Goal: Task Accomplishment & Management: Use online tool/utility

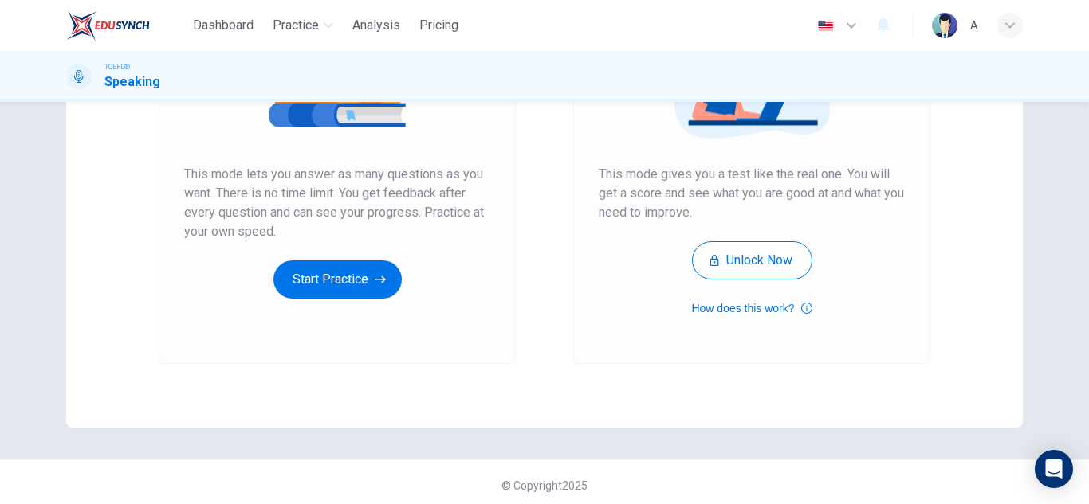
scroll to position [266, 0]
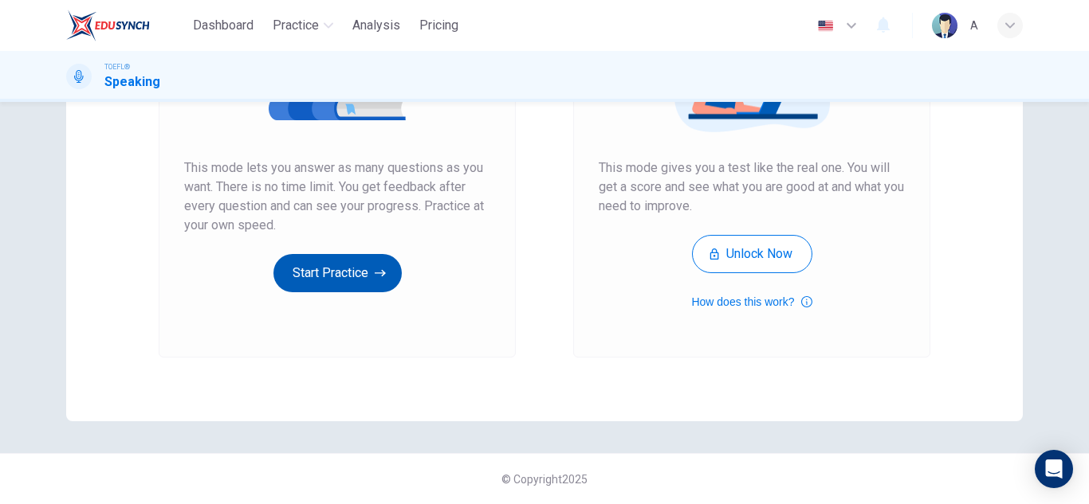
click at [315, 285] on button "Start Practice" at bounding box center [337, 273] width 128 height 38
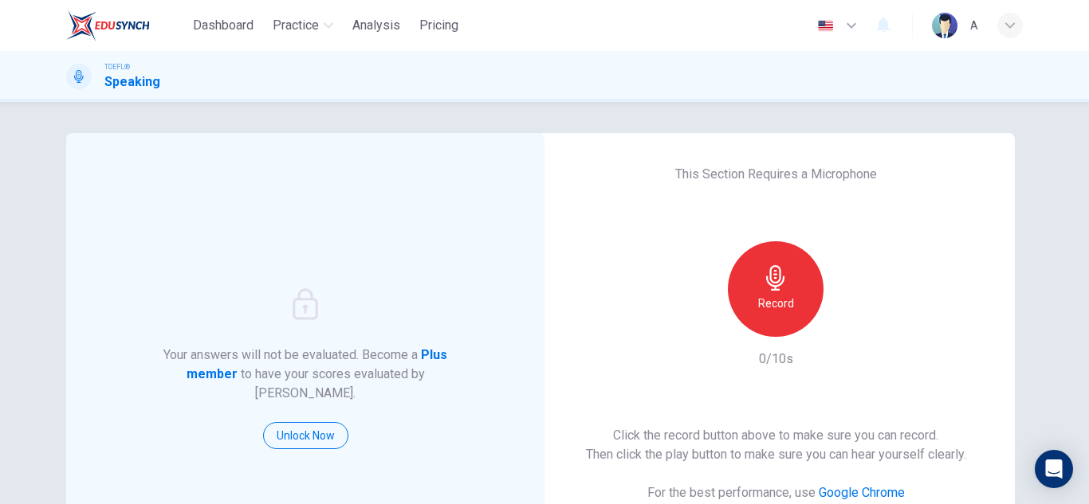
scroll to position [0, 0]
click at [791, 296] on div "Record" at bounding box center [776, 290] width 96 height 96
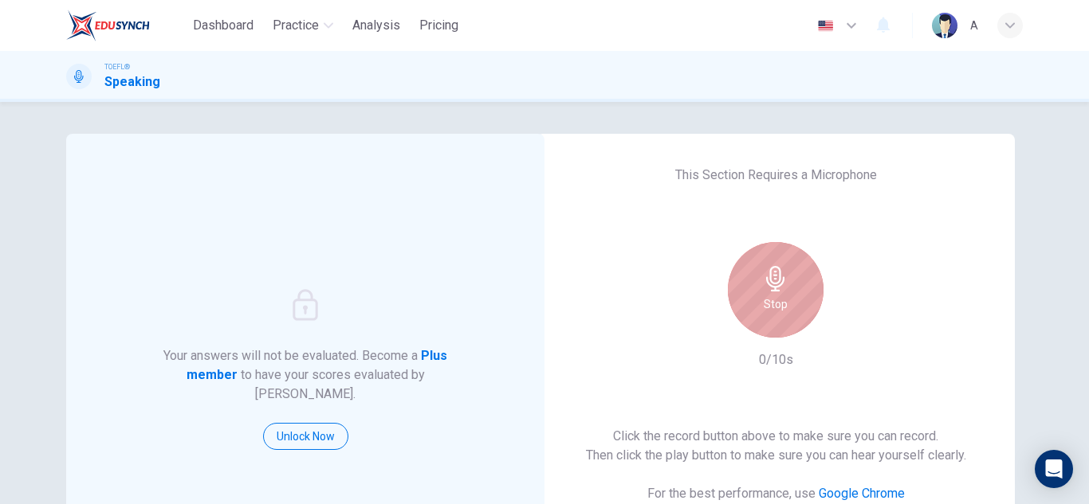
click at [791, 296] on div "Stop" at bounding box center [776, 290] width 96 height 96
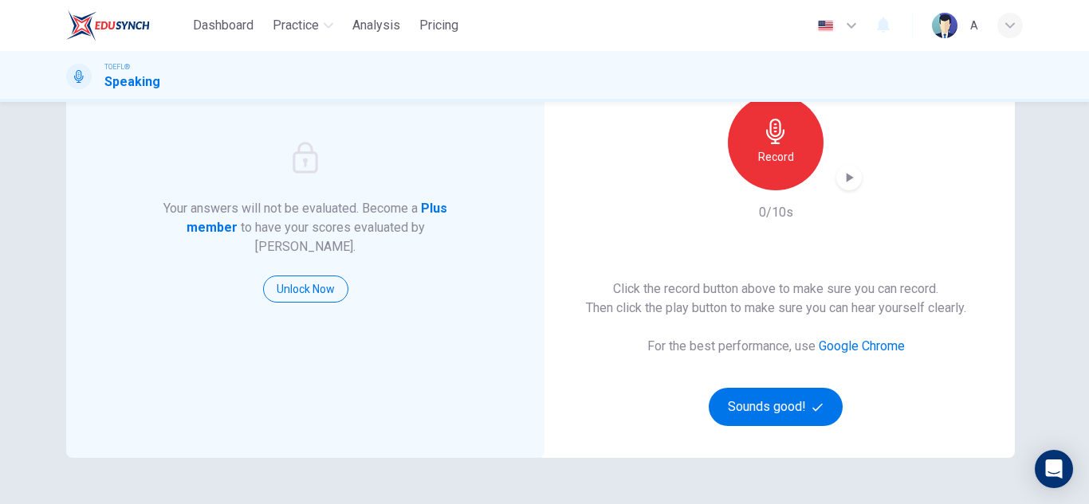
scroll to position [159, 0]
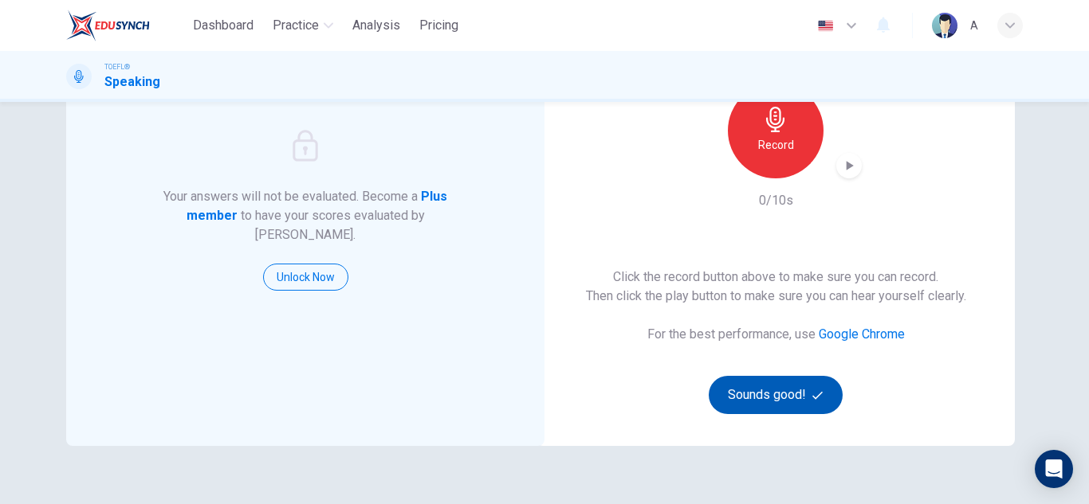
click at [767, 408] on button "Sounds good!" at bounding box center [776, 395] width 134 height 38
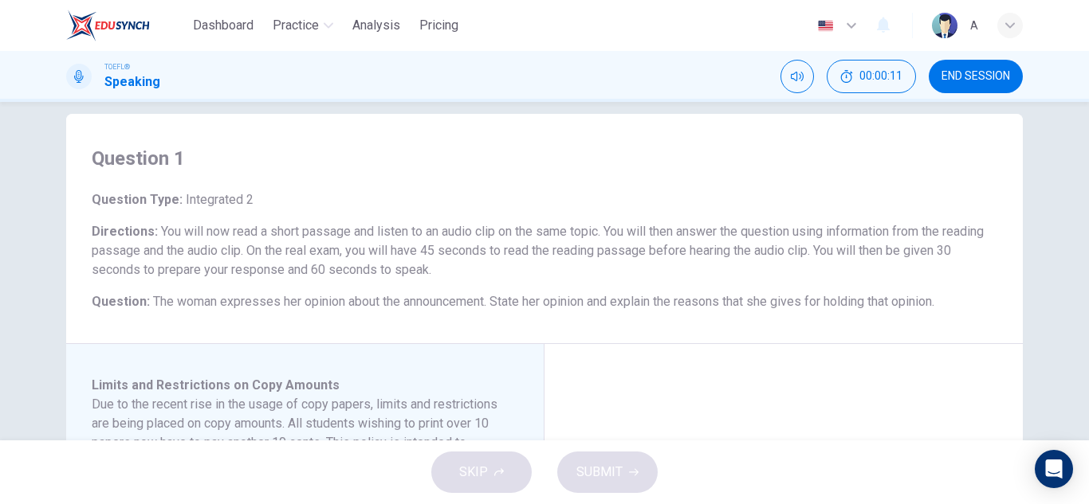
scroll to position [19, 0]
click at [518, 220] on div "Question Type : Integrated 2 Directions : You will now read a short passage and…" at bounding box center [544, 251] width 905 height 121
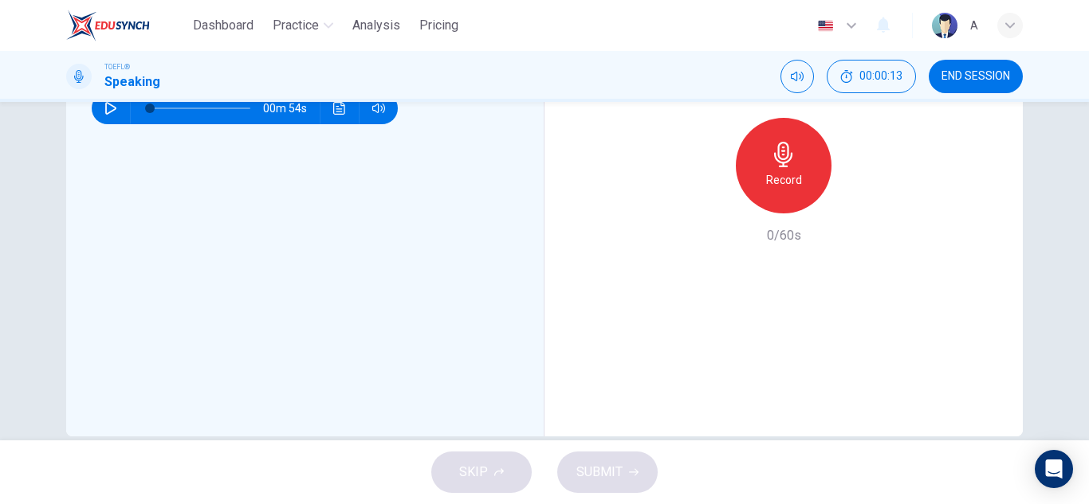
scroll to position [497, 0]
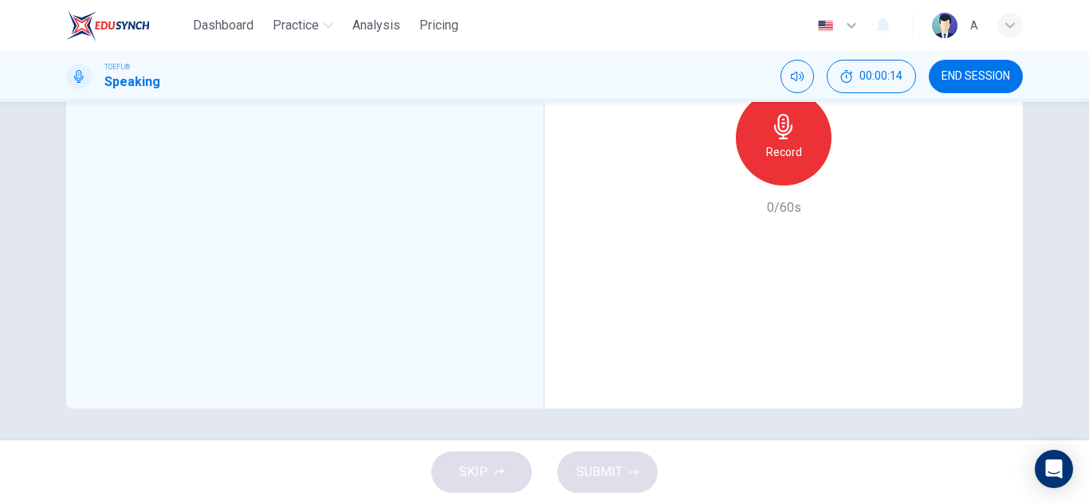
click at [766, 166] on div "Record" at bounding box center [784, 138] width 96 height 96
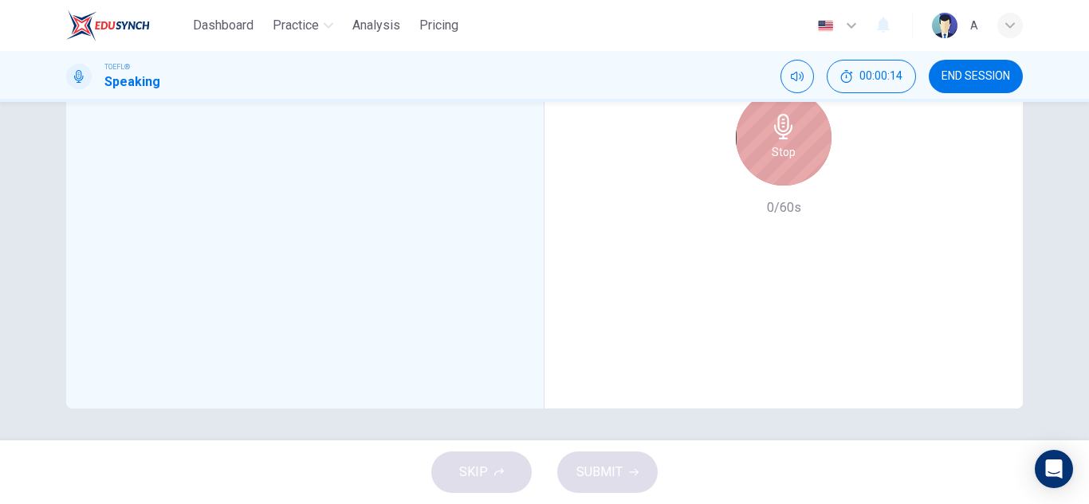
click at [766, 166] on div "Stop" at bounding box center [784, 138] width 96 height 96
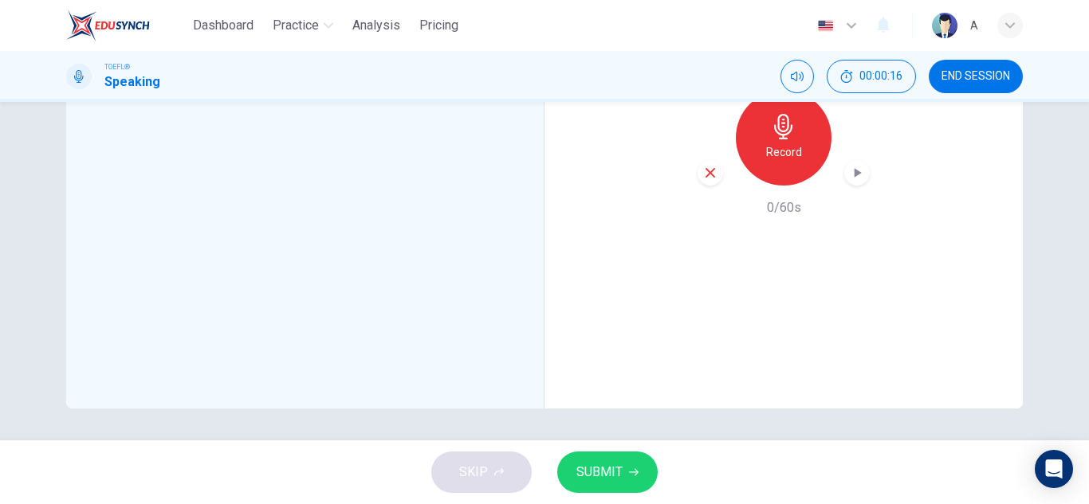
click at [612, 500] on div "SKIP SUBMIT" at bounding box center [544, 473] width 1089 height 64
click at [614, 494] on div "SKIP SUBMIT" at bounding box center [544, 473] width 1089 height 64
click at [612, 485] on button "SUBMIT" at bounding box center [607, 472] width 100 height 41
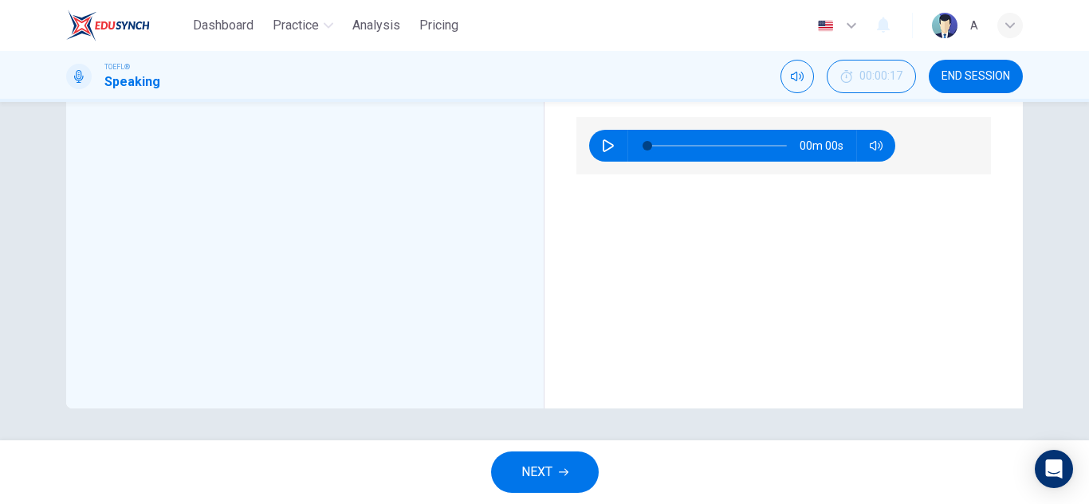
click at [585, 468] on button "NEXT" at bounding box center [545, 472] width 108 height 41
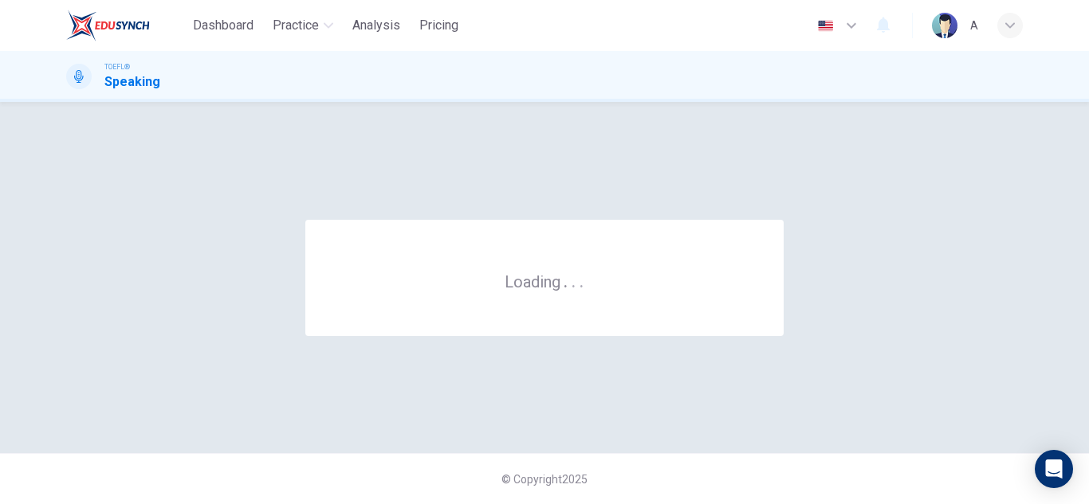
scroll to position [0, 0]
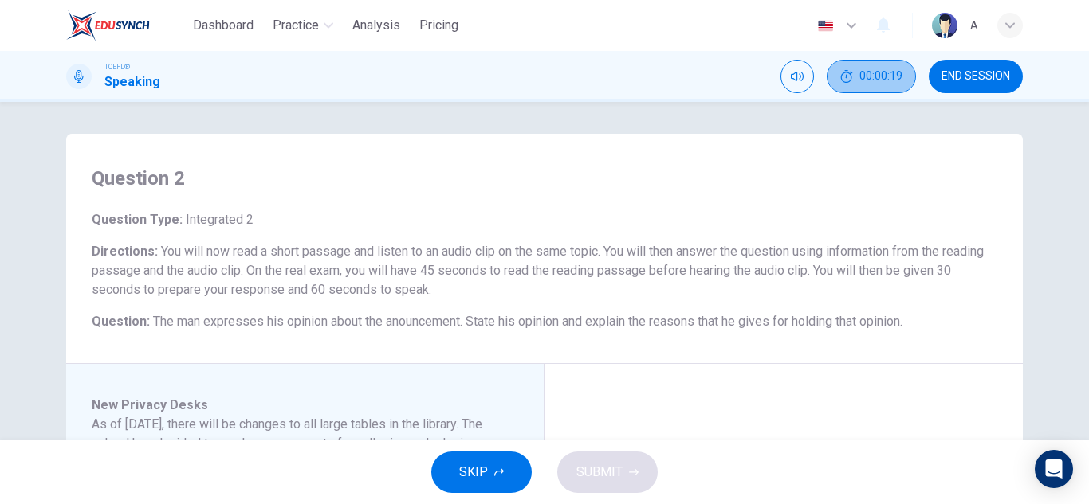
drag, startPoint x: 868, startPoint y: 61, endPoint x: 873, endPoint y: 75, distance: 14.7
click at [870, 66] on button "00:00:19" at bounding box center [870, 76] width 89 height 33
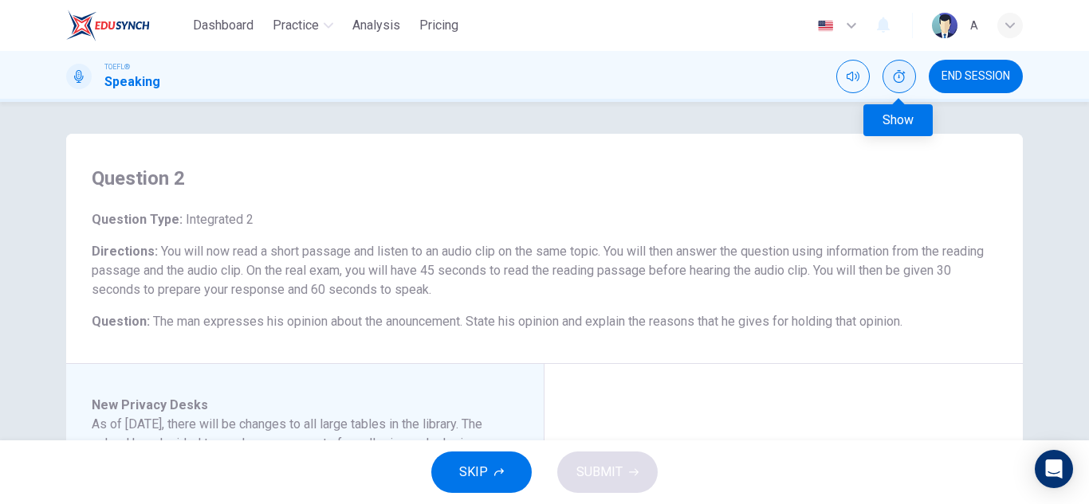
click at [907, 79] on button "Show" at bounding box center [898, 76] width 33 height 33
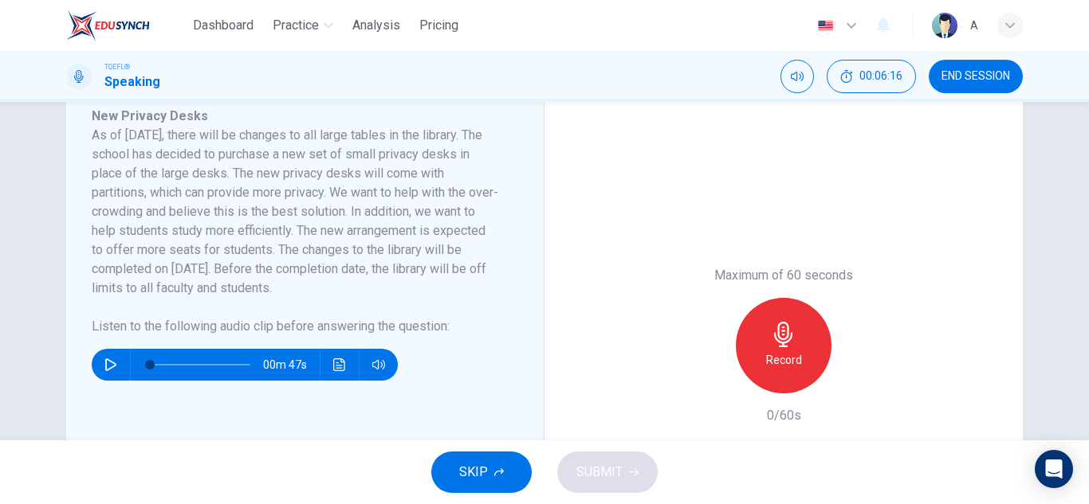
scroll to position [239, 0]
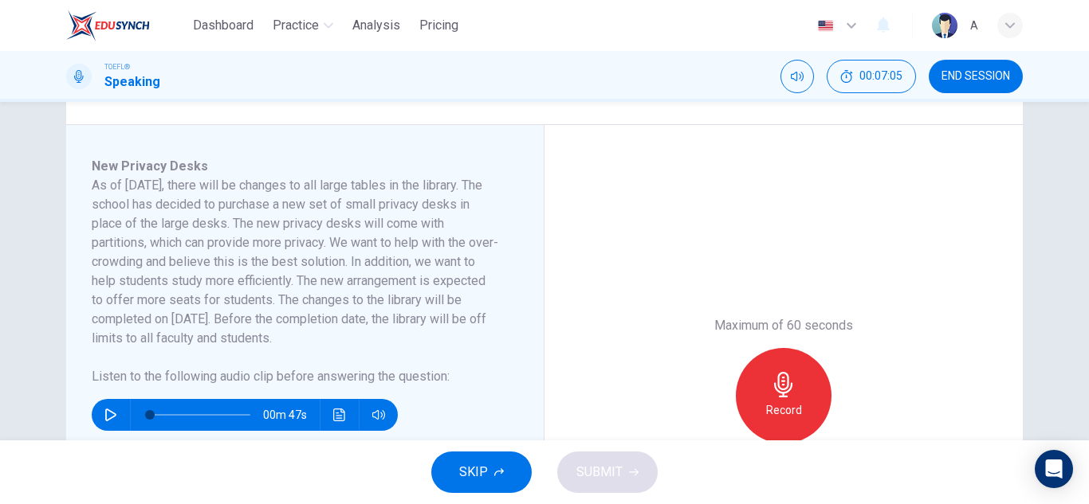
click at [100, 418] on button "button" at bounding box center [111, 415] width 26 height 32
type input "6"
type input "0"
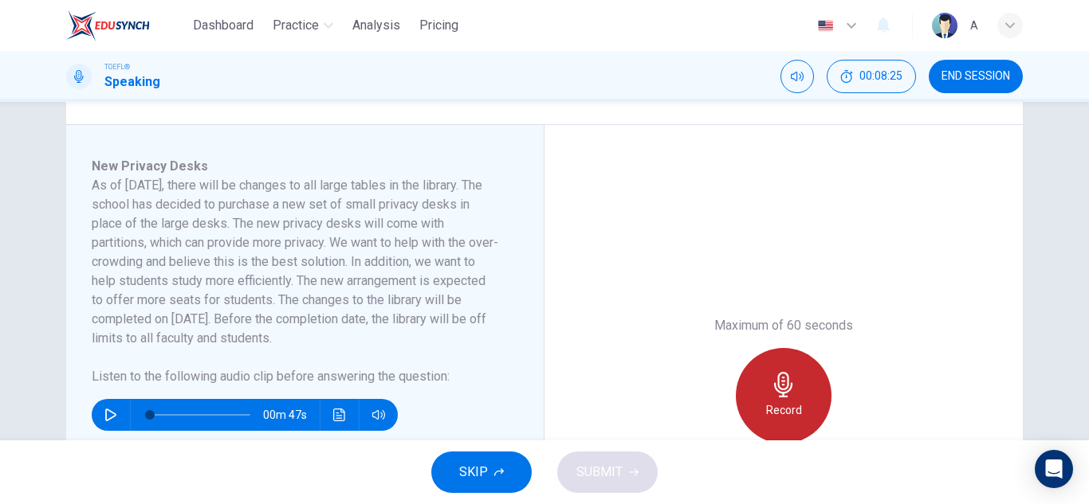
click at [756, 416] on div "Record" at bounding box center [784, 396] width 96 height 96
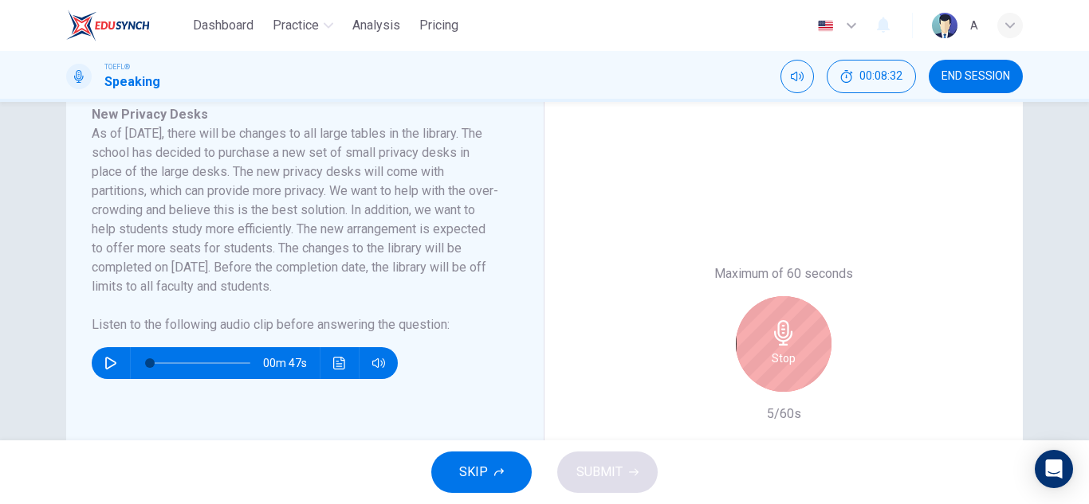
scroll to position [319, 0]
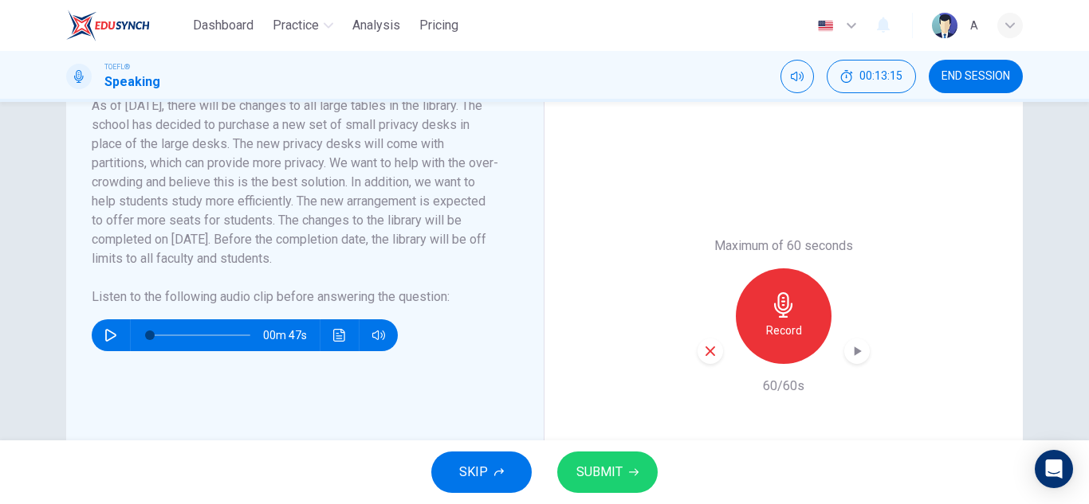
click at [477, 460] on button "SKIP" at bounding box center [481, 472] width 100 height 41
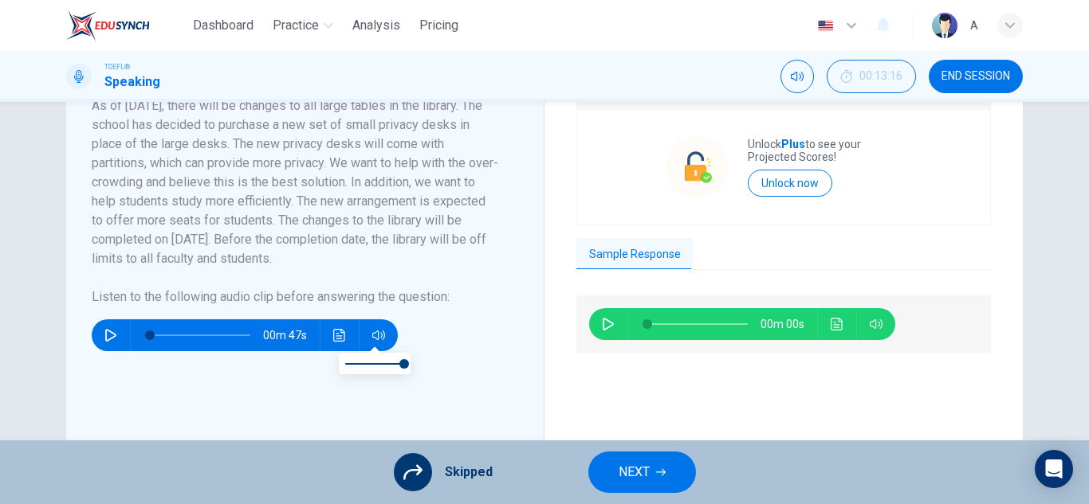
scroll to position [239, 0]
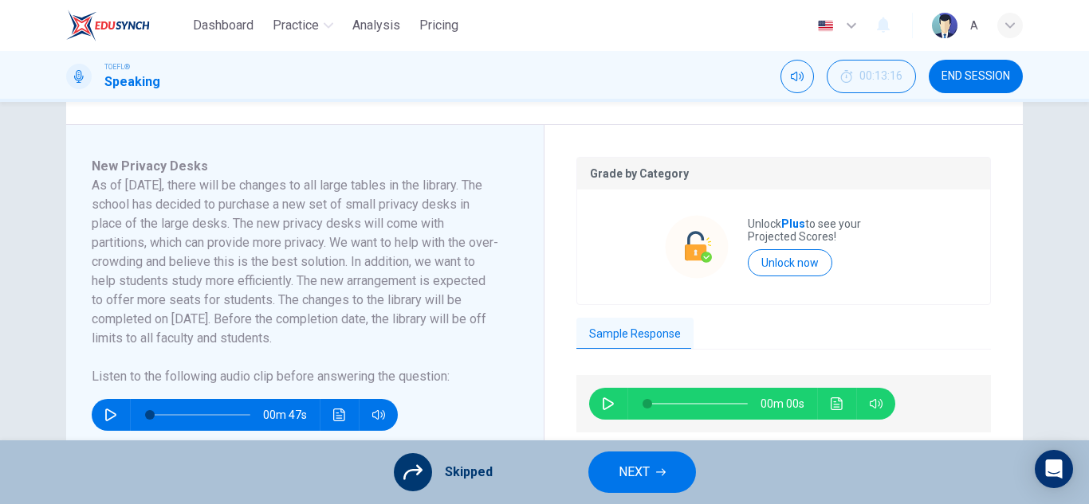
drag, startPoint x: 598, startPoint y: 387, endPoint x: 592, endPoint y: 402, distance: 16.1
click at [597, 389] on div "00m 00s" at bounding box center [783, 403] width 414 height 57
click at [595, 413] on button "button" at bounding box center [608, 404] width 26 height 32
click at [597, 406] on button "button" at bounding box center [608, 404] width 26 height 32
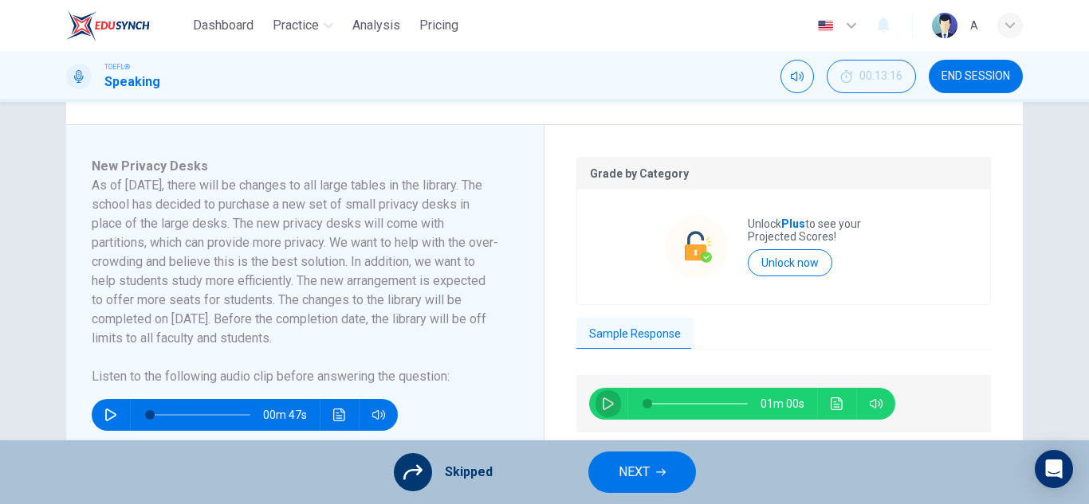
click at [597, 406] on button "button" at bounding box center [608, 404] width 26 height 32
type input "0"
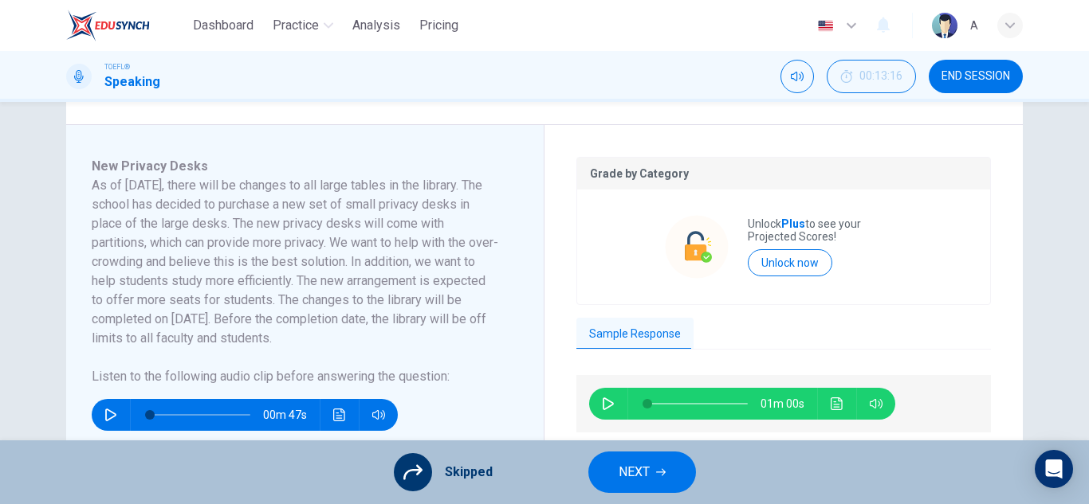
click at [609, 465] on button "NEXT" at bounding box center [642, 472] width 108 height 41
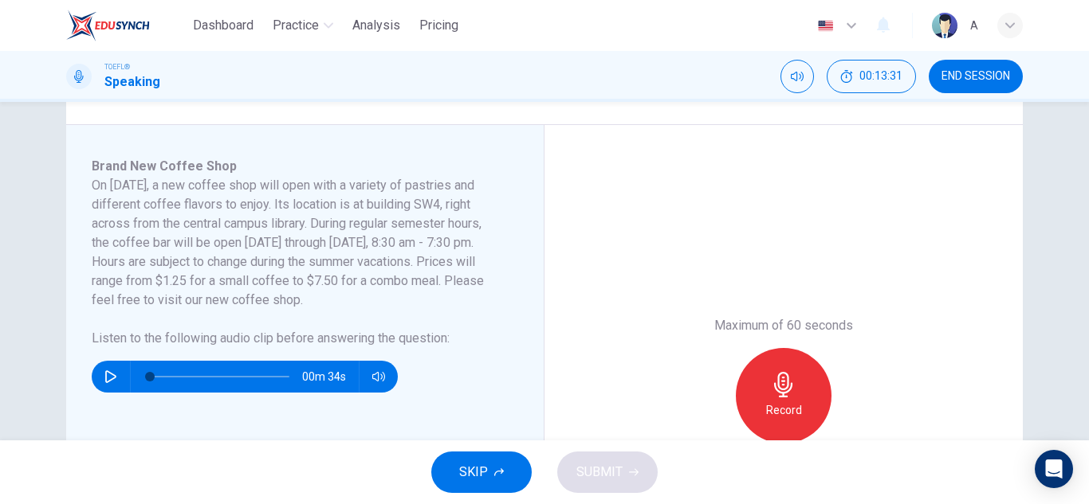
click at [457, 461] on button "SKIP" at bounding box center [481, 472] width 100 height 41
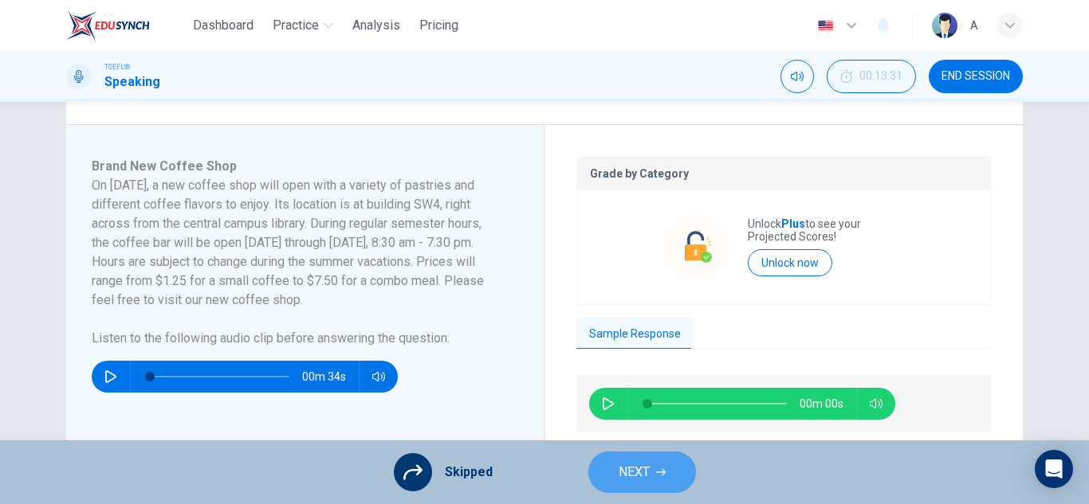
click at [612, 467] on button "NEXT" at bounding box center [642, 472] width 108 height 41
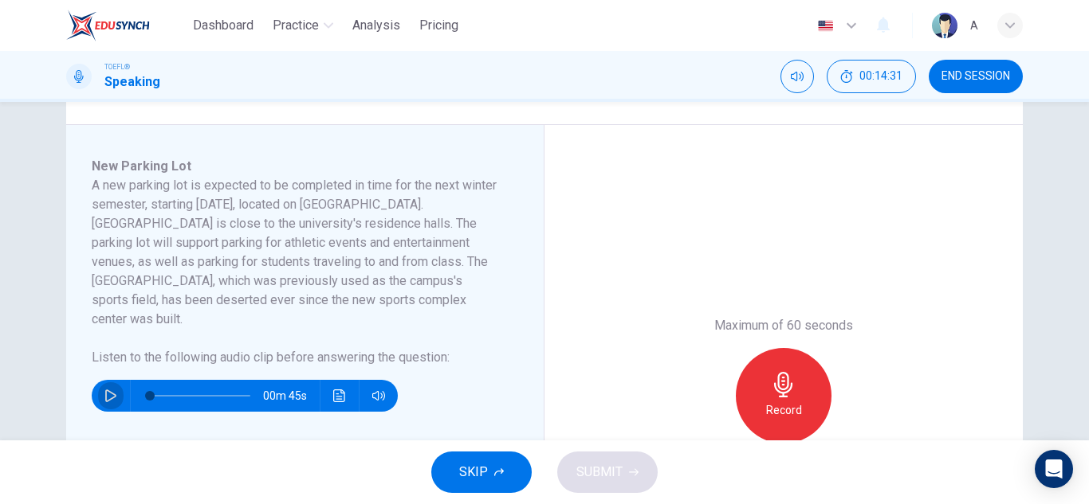
click at [111, 390] on icon "button" at bounding box center [110, 396] width 11 height 13
type input "0"
click at [803, 369] on div "Record" at bounding box center [784, 396] width 96 height 96
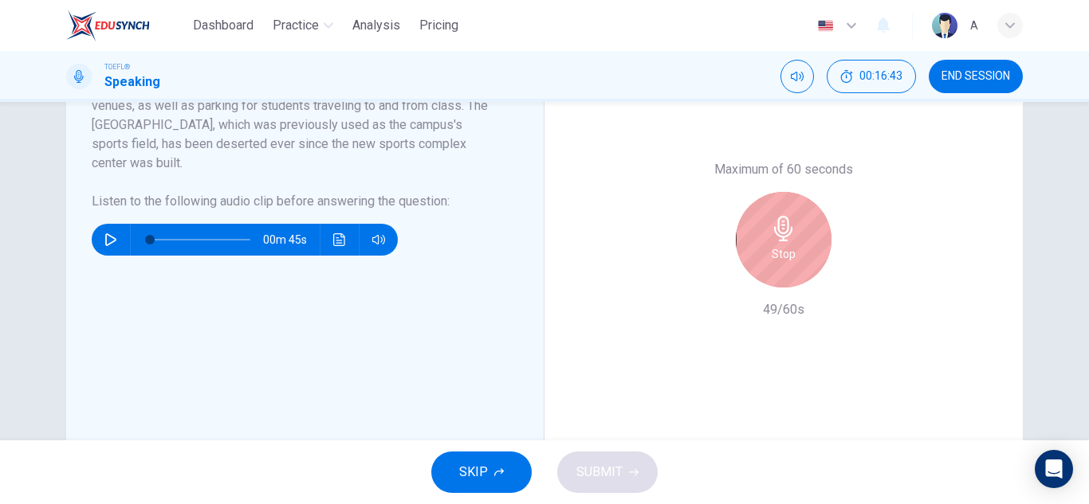
scroll to position [398, 0]
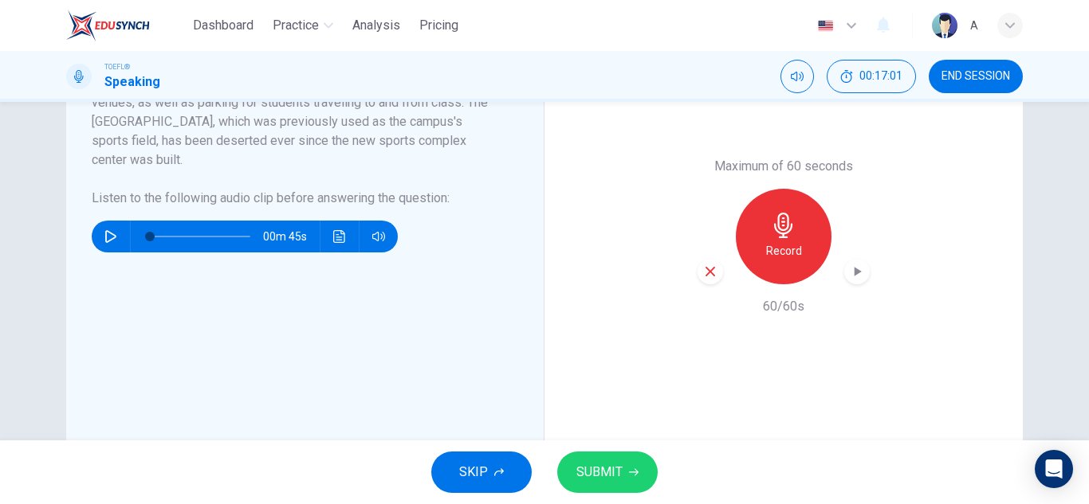
click at [703, 268] on icon "button" at bounding box center [710, 272] width 14 height 14
click at [486, 458] on button "SKIP" at bounding box center [481, 472] width 100 height 41
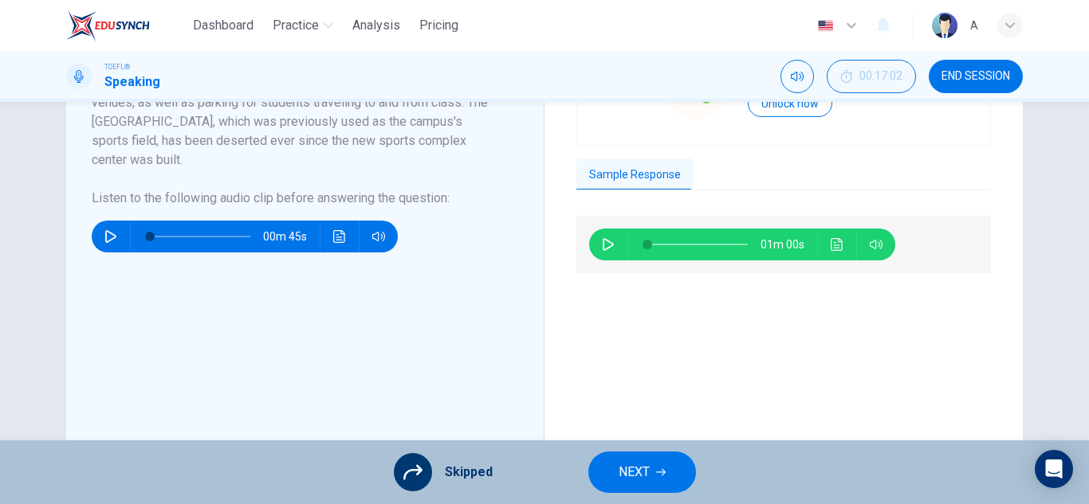
click at [618, 481] on span "NEXT" at bounding box center [633, 472] width 31 height 22
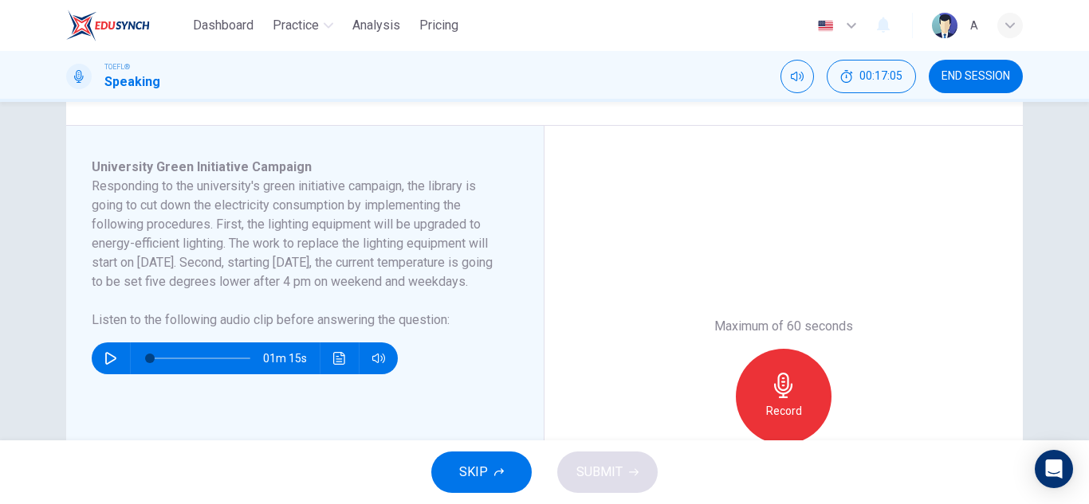
scroll to position [239, 0]
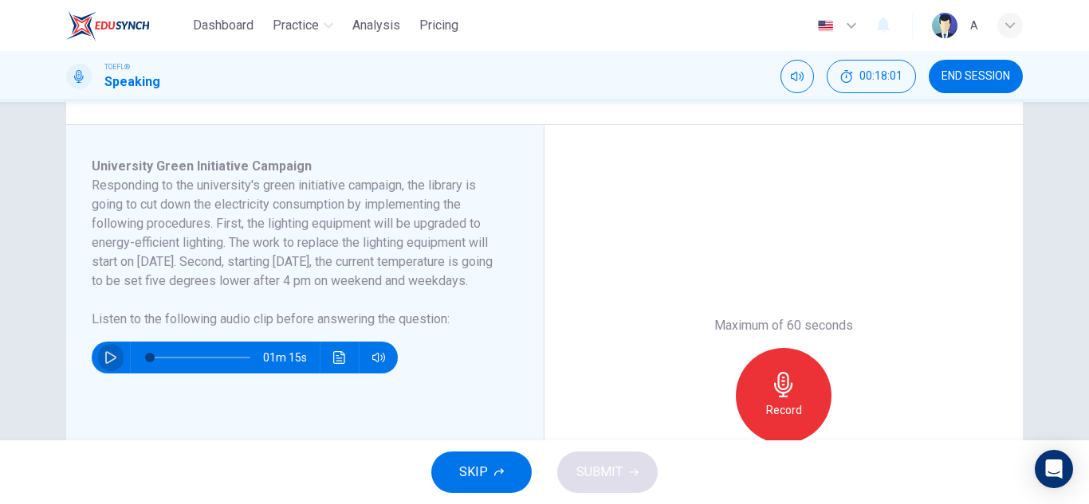
click at [104, 364] on icon "button" at bounding box center [110, 357] width 13 height 13
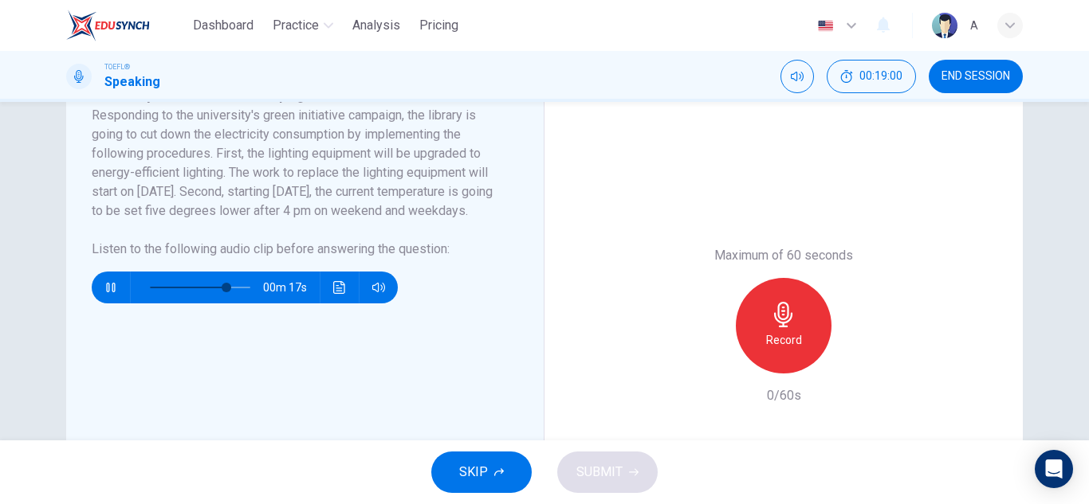
scroll to position [319, 0]
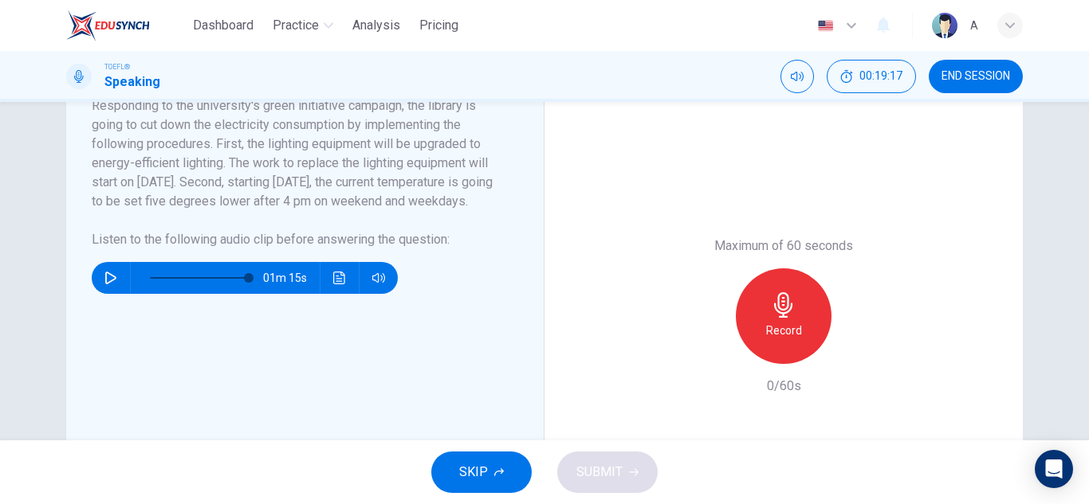
type input "0"
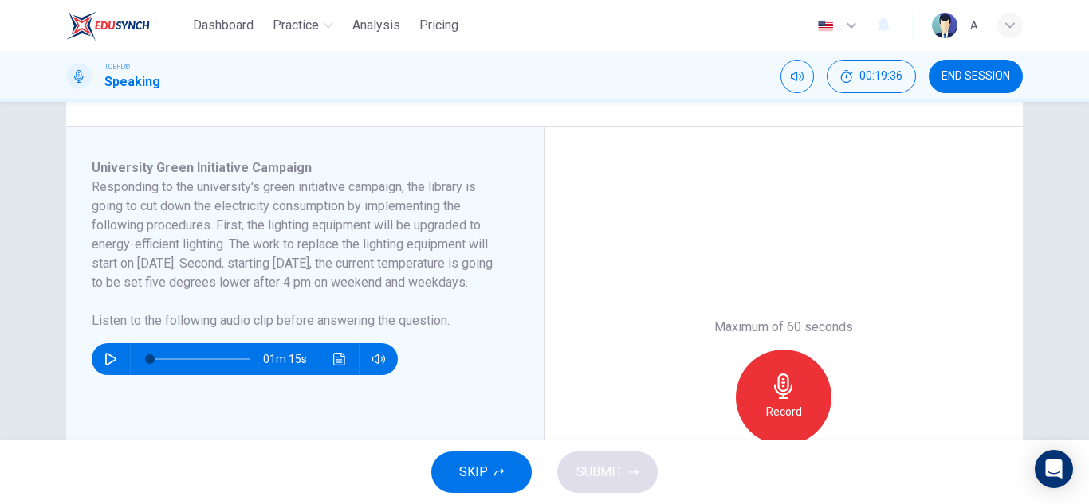
scroll to position [239, 0]
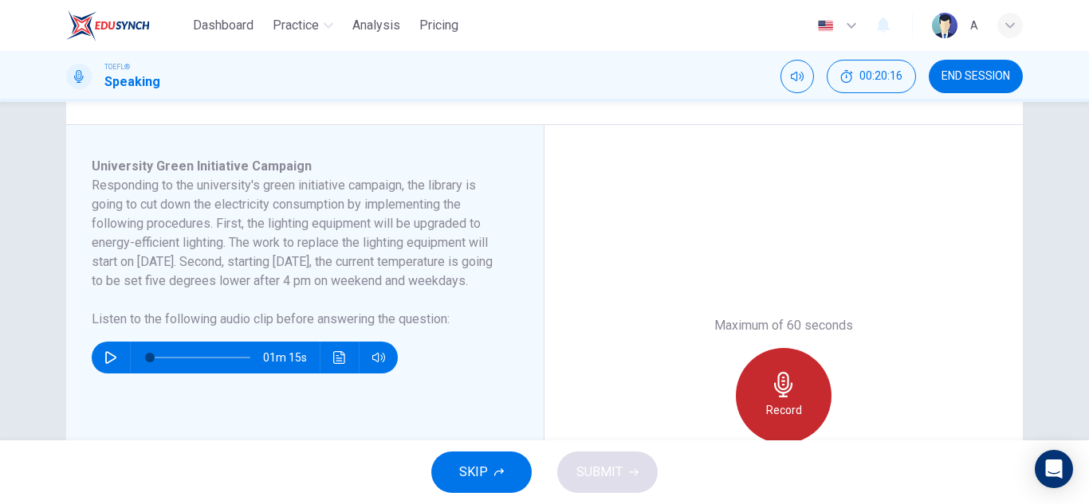
click at [802, 406] on div "Record" at bounding box center [784, 396] width 96 height 96
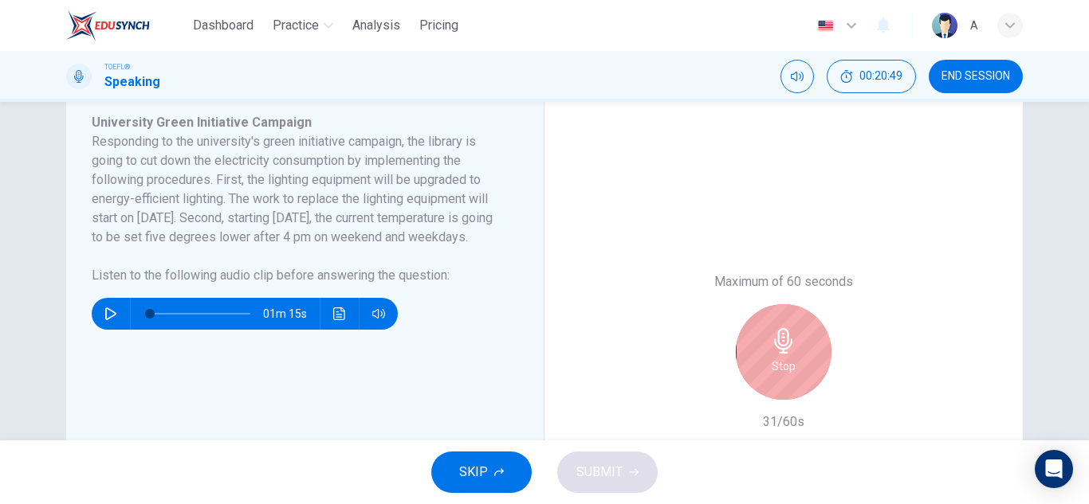
scroll to position [319, 0]
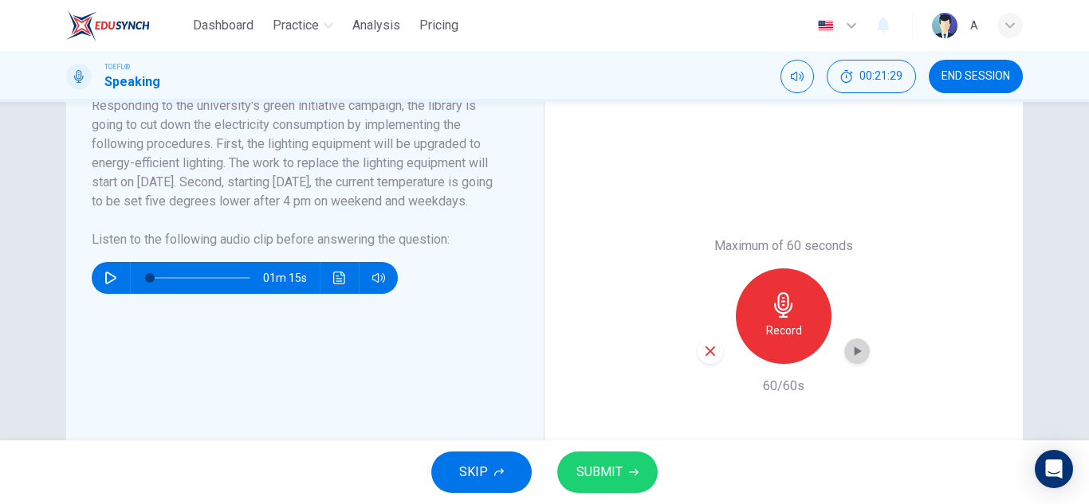
click at [858, 348] on icon "button" at bounding box center [857, 351] width 16 height 16
click at [458, 457] on button "SKIP" at bounding box center [481, 472] width 100 height 41
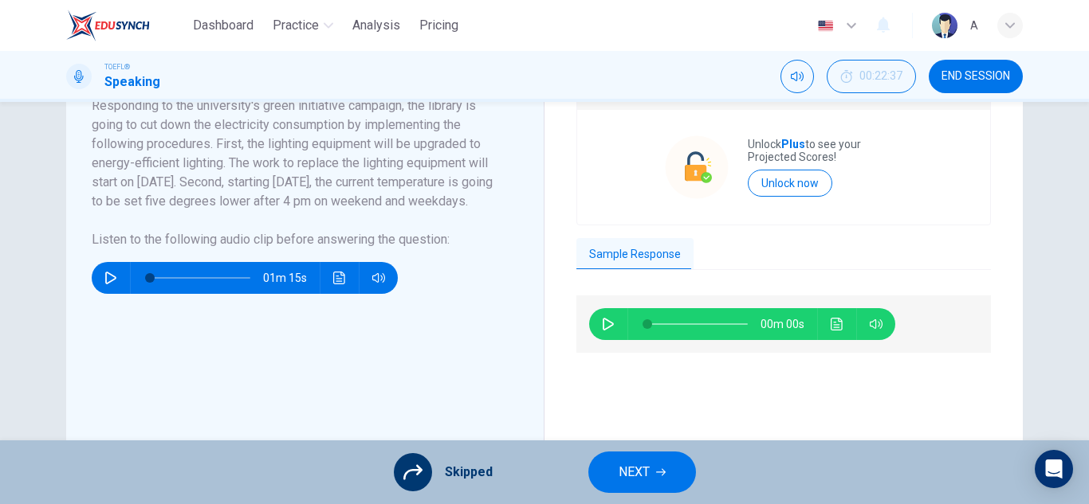
click at [595, 326] on button "button" at bounding box center [608, 324] width 26 height 32
type input "4"
type input "0"
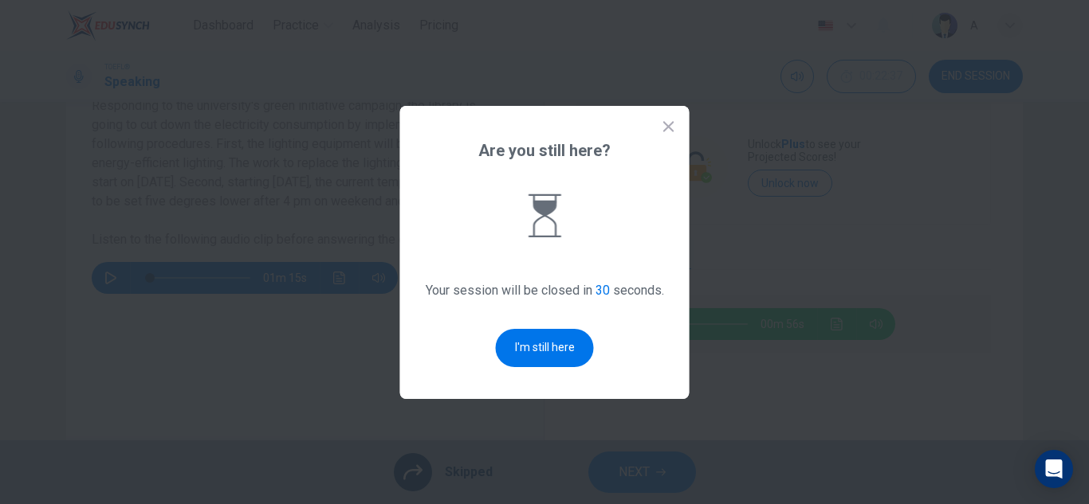
click at [661, 133] on div "Are you still here? Your session will be closed in 30 seconds. I'm still here" at bounding box center [544, 252] width 289 height 293
click at [672, 124] on icon at bounding box center [669, 127] width 16 height 16
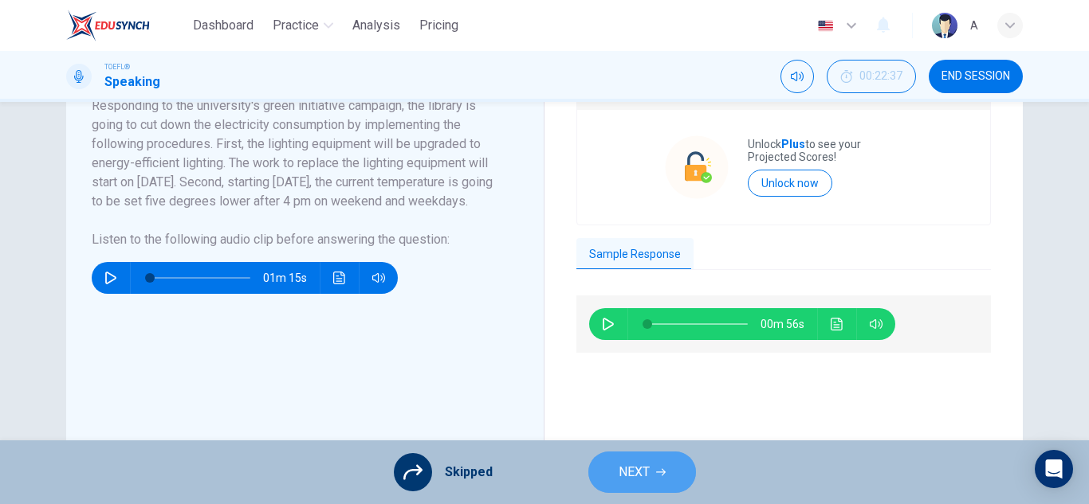
click at [654, 461] on button "NEXT" at bounding box center [642, 472] width 108 height 41
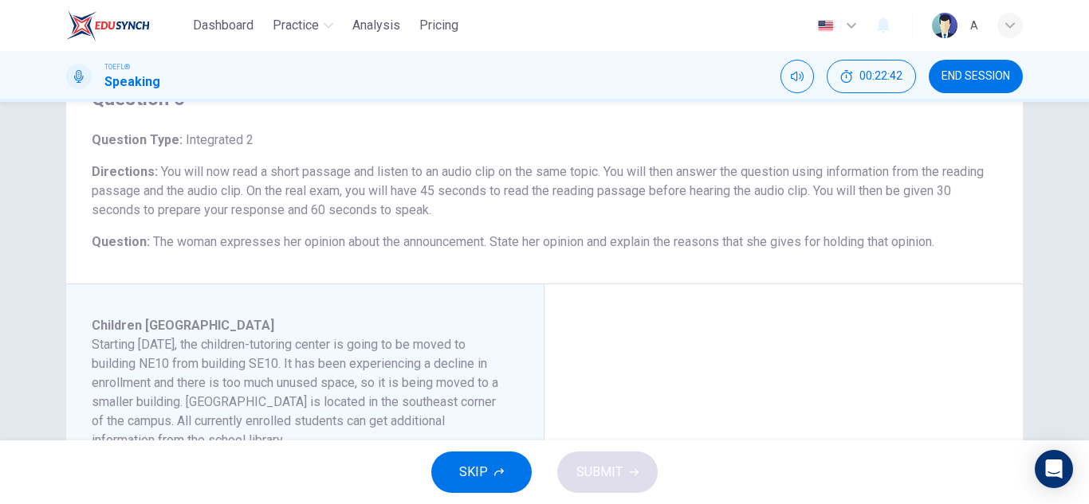
scroll to position [159, 0]
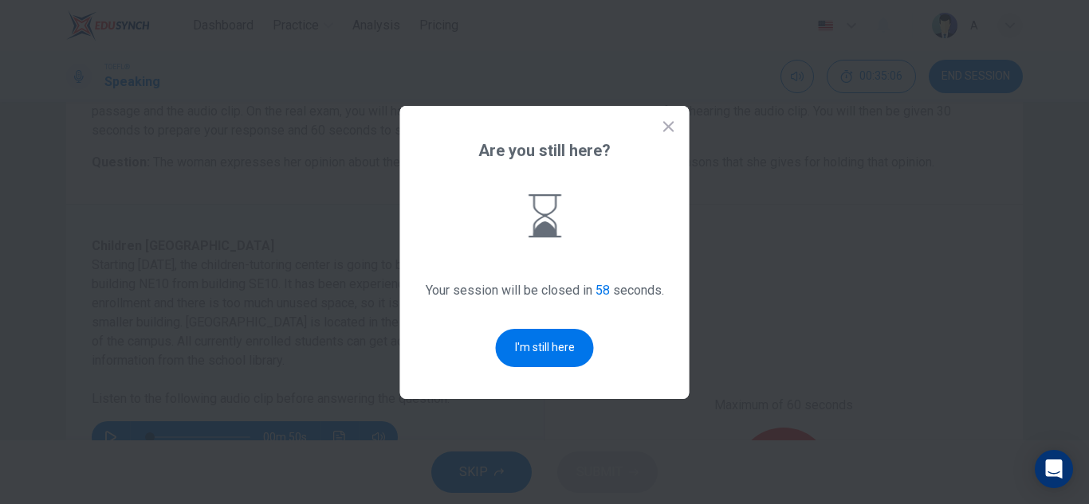
click at [536, 352] on button "I'm still here" at bounding box center [545, 348] width 98 height 38
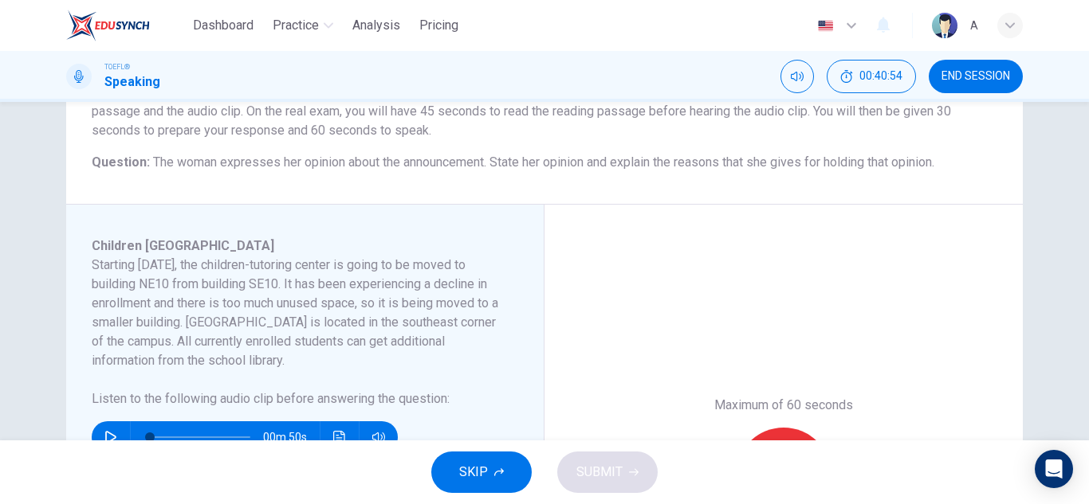
click at [106, 434] on icon "button" at bounding box center [110, 437] width 11 height 13
type input "0"
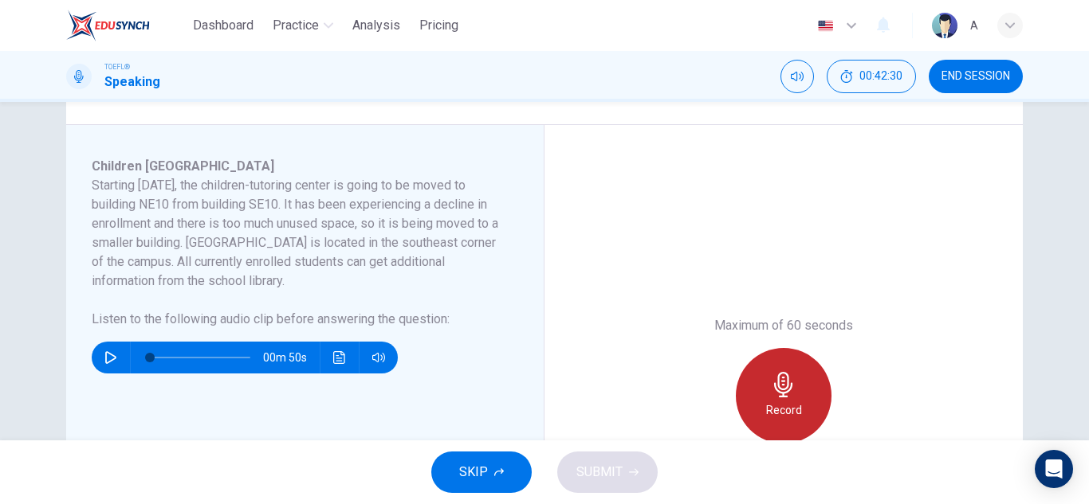
click at [798, 379] on div "Record" at bounding box center [784, 396] width 96 height 96
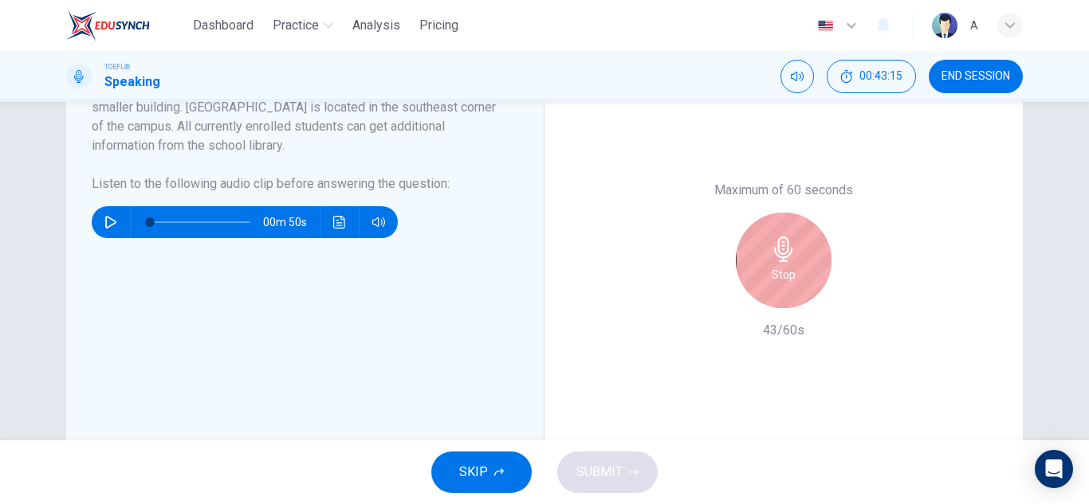
scroll to position [398, 0]
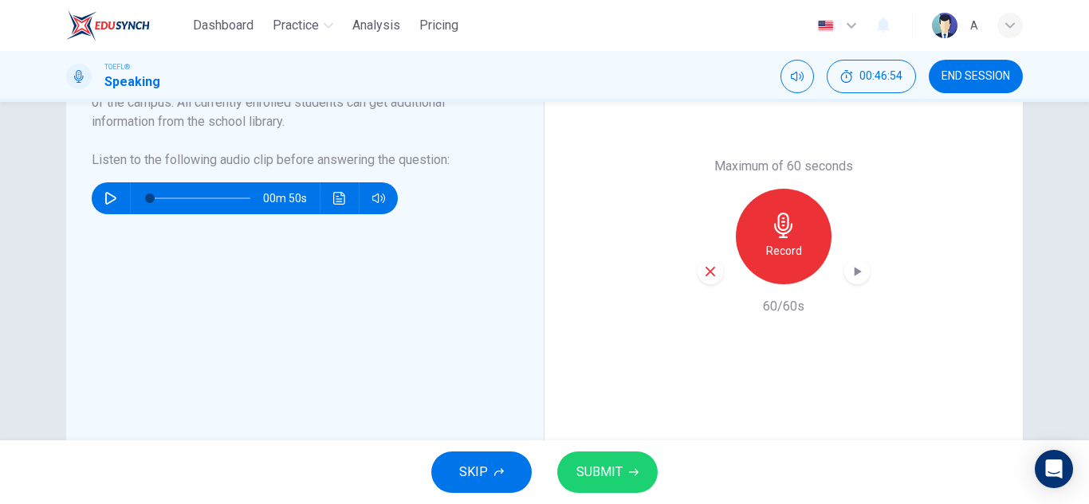
click at [473, 475] on span "SKIP" at bounding box center [473, 472] width 29 height 22
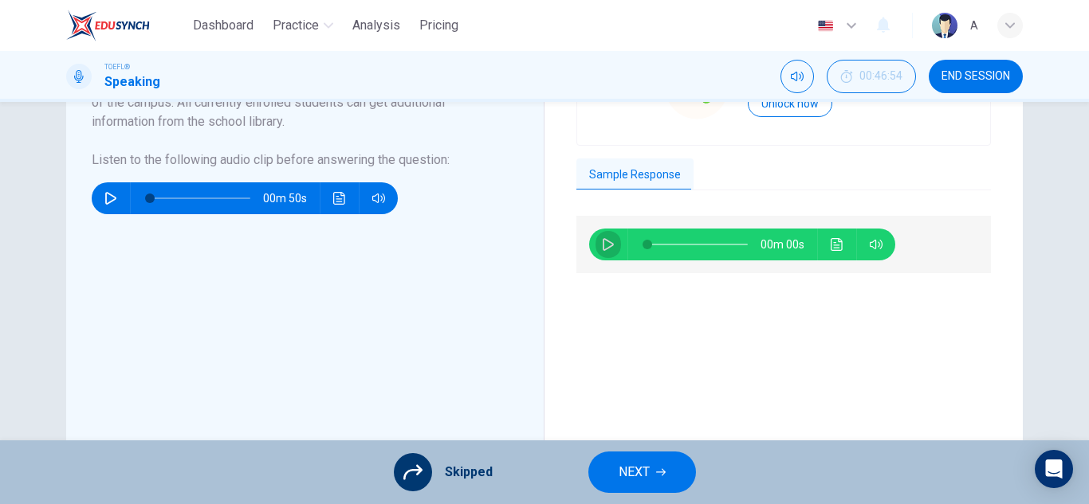
click at [607, 238] on button "button" at bounding box center [608, 245] width 26 height 32
click at [607, 234] on button "button" at bounding box center [608, 245] width 26 height 32
type input "5"
click at [631, 453] on button "NEXT" at bounding box center [642, 472] width 108 height 41
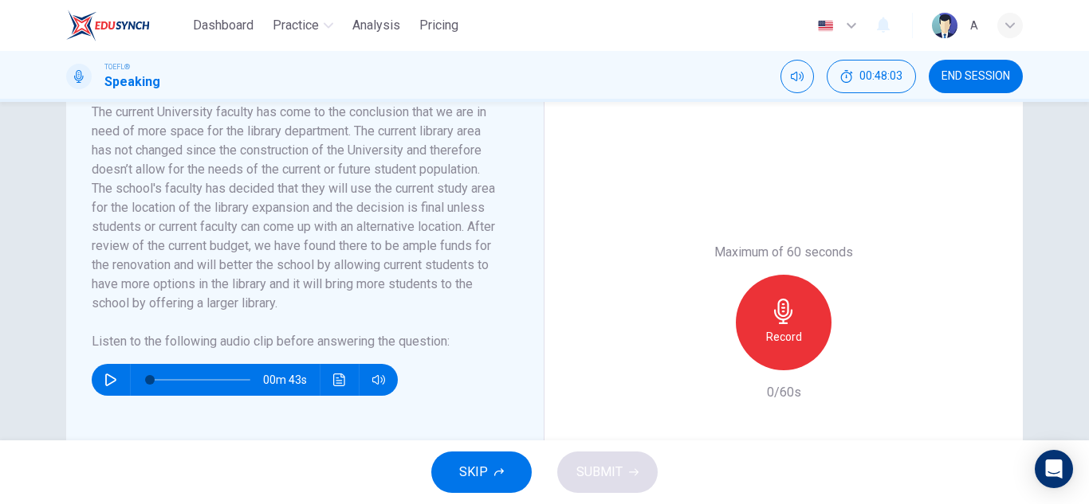
scroll to position [478, 0]
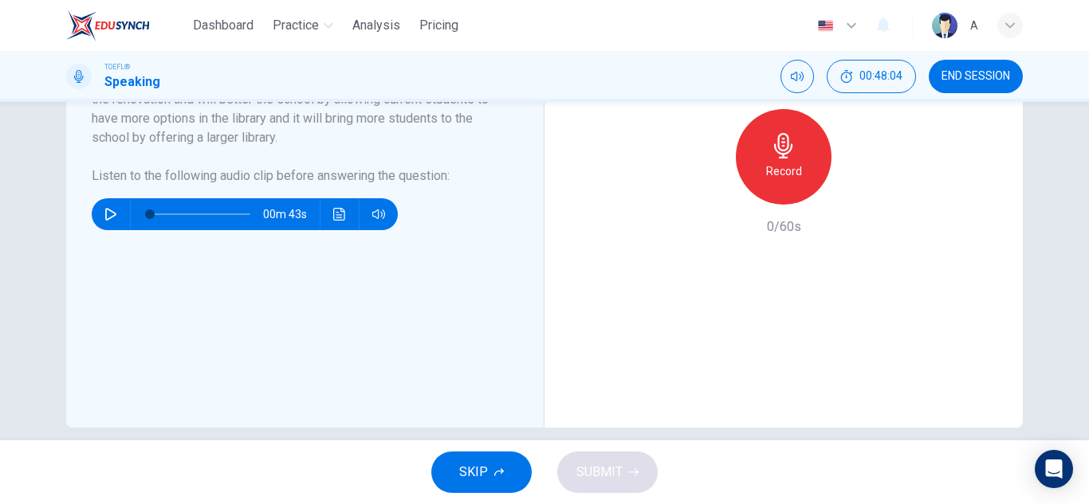
click at [104, 216] on icon "button" at bounding box center [110, 214] width 13 height 13
type input "5"
type input "0"
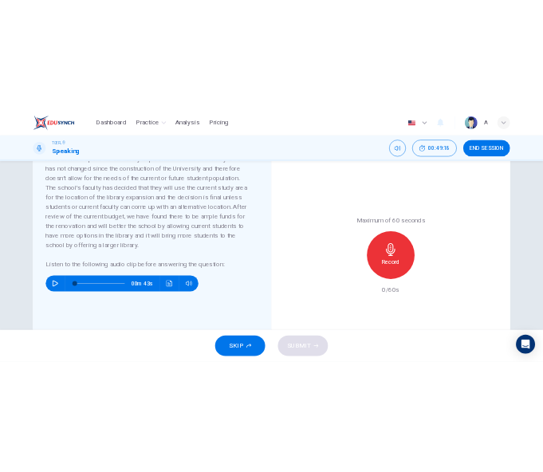
scroll to position [319, 0]
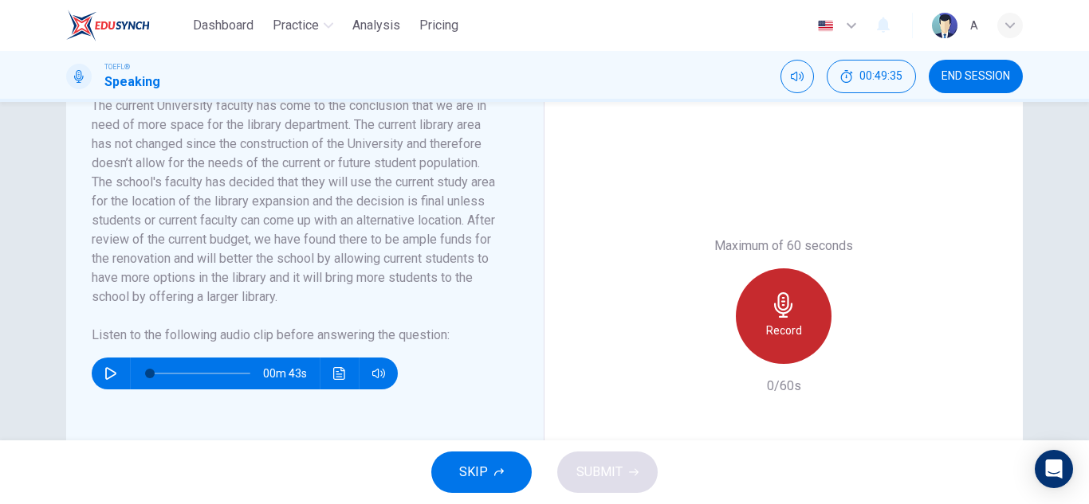
click at [771, 343] on div "Record" at bounding box center [784, 317] width 96 height 96
